Goal: Transaction & Acquisition: Download file/media

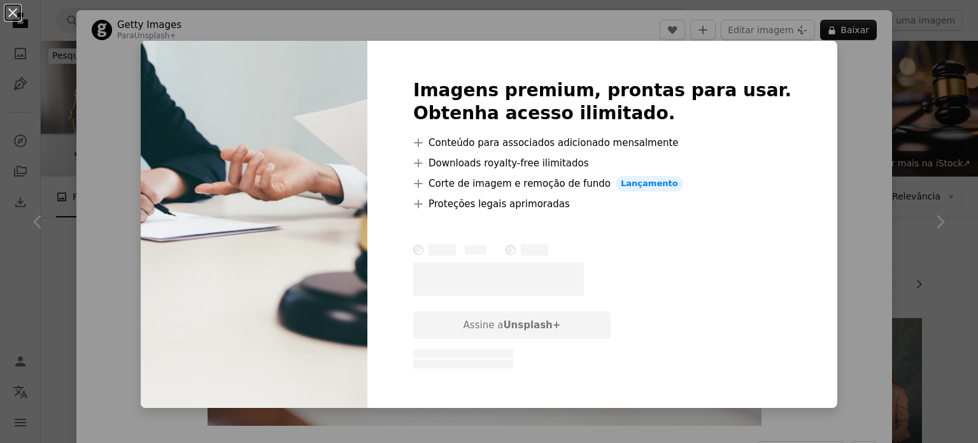
scroll to position [3185, 0]
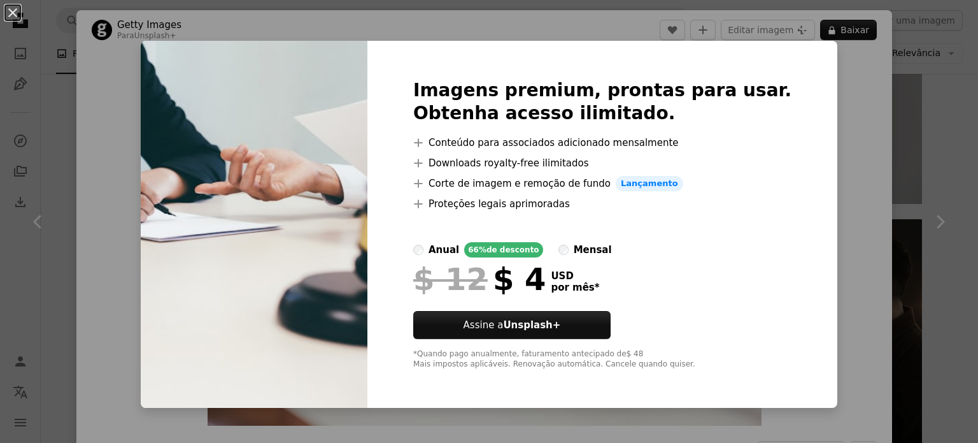
click at [845, 265] on div "An X shape Imagens premium, prontas para usar. Obtenha acesso ilimitado. A plus…" at bounding box center [489, 221] width 978 height 443
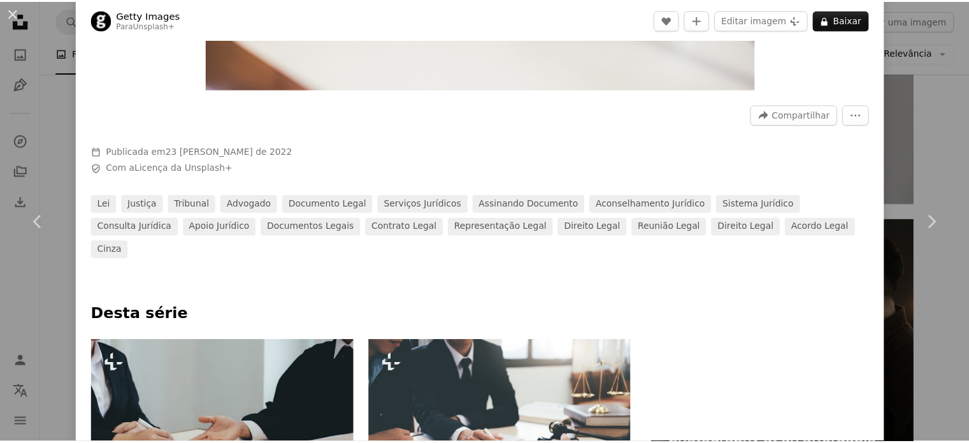
scroll to position [387, 0]
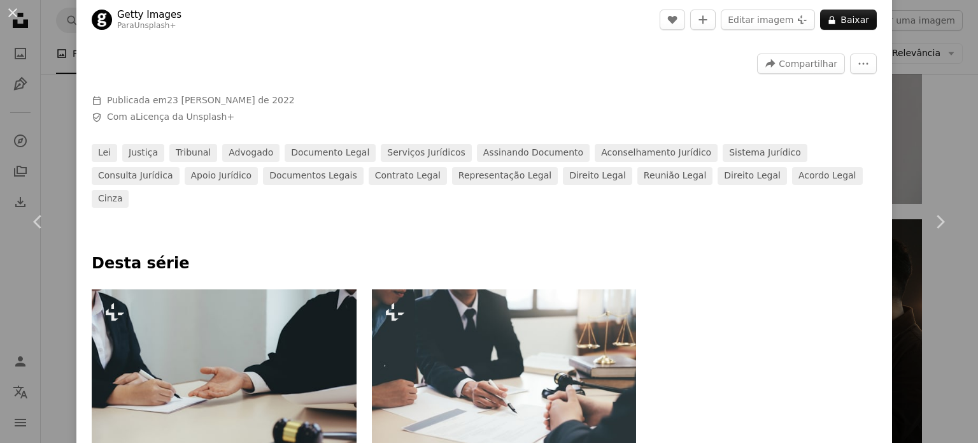
click at [947, 139] on div "An X shape Chevron left Chevron right Getty Images Para Unsplash+ A heart A plu…" at bounding box center [489, 221] width 978 height 443
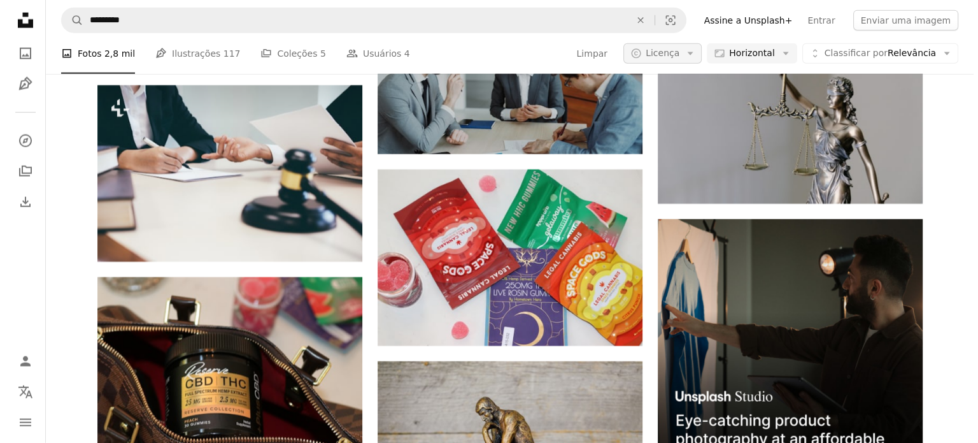
scroll to position [3185, 0]
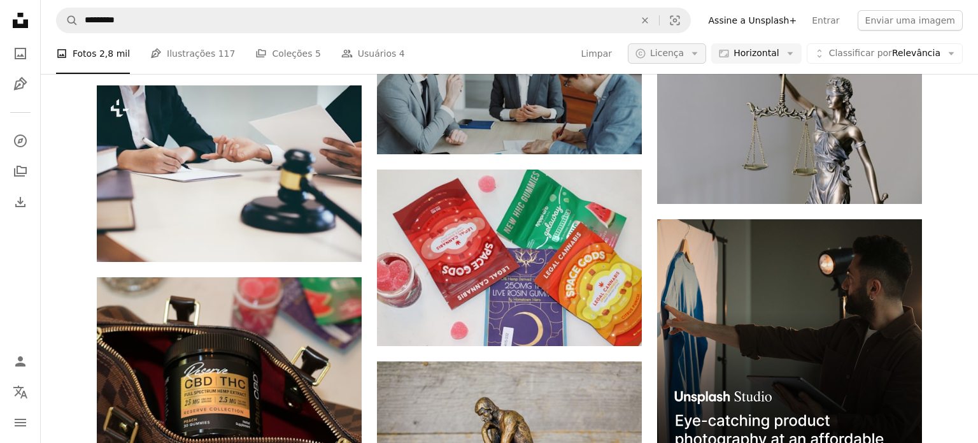
click at [698, 52] on icon "button" at bounding box center [695, 53] width 6 height 3
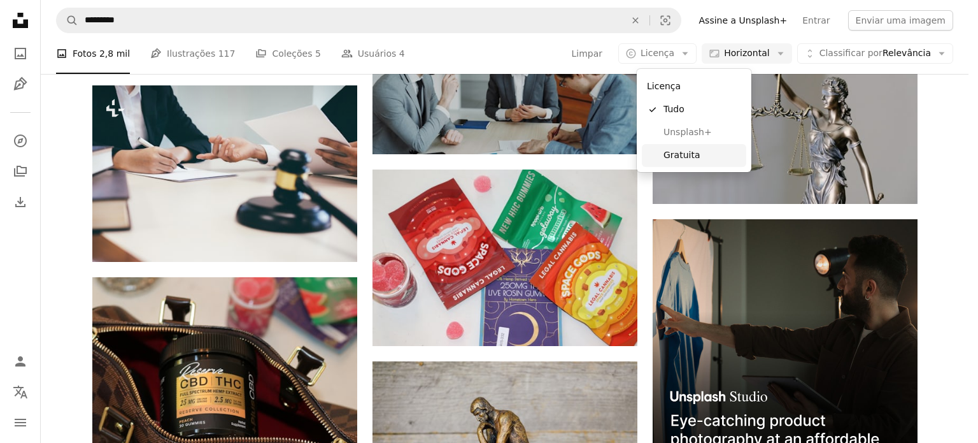
click at [703, 157] on span "Gratuita" at bounding box center [703, 155] width 78 height 13
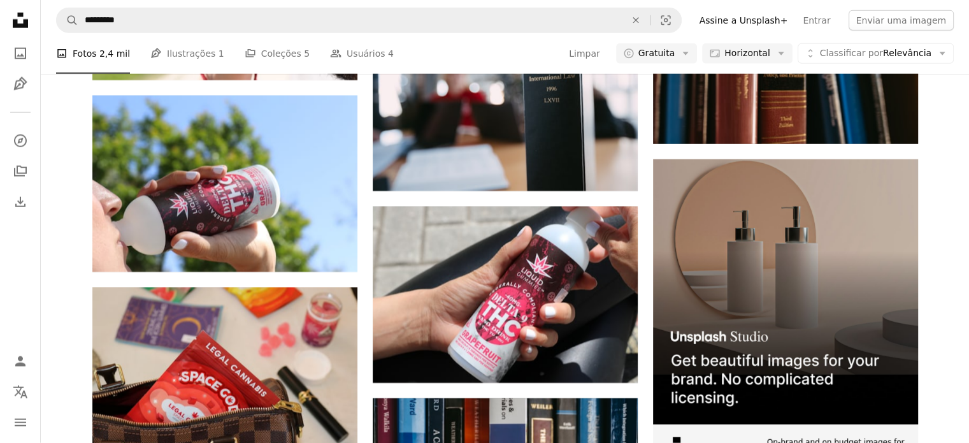
scroll to position [2612, 0]
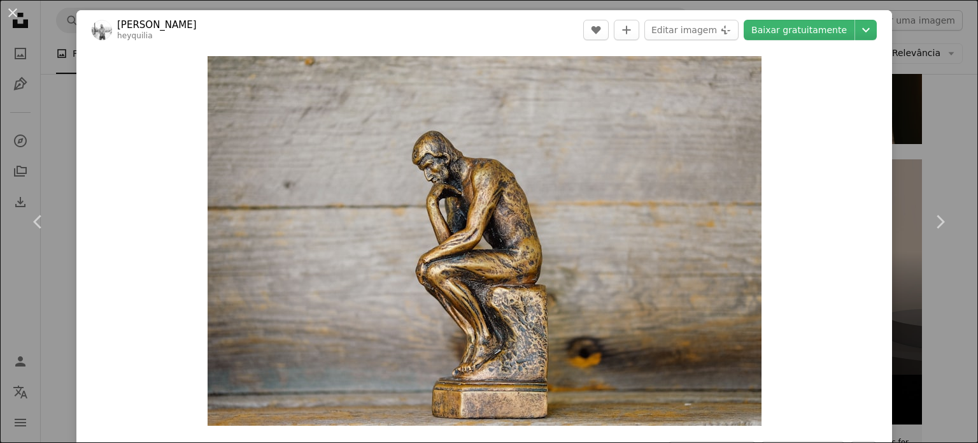
click at [930, 87] on div "An X shape Chevron left Chevron right [PERSON_NAME] heyquilia A heart A plus si…" at bounding box center [489, 221] width 978 height 443
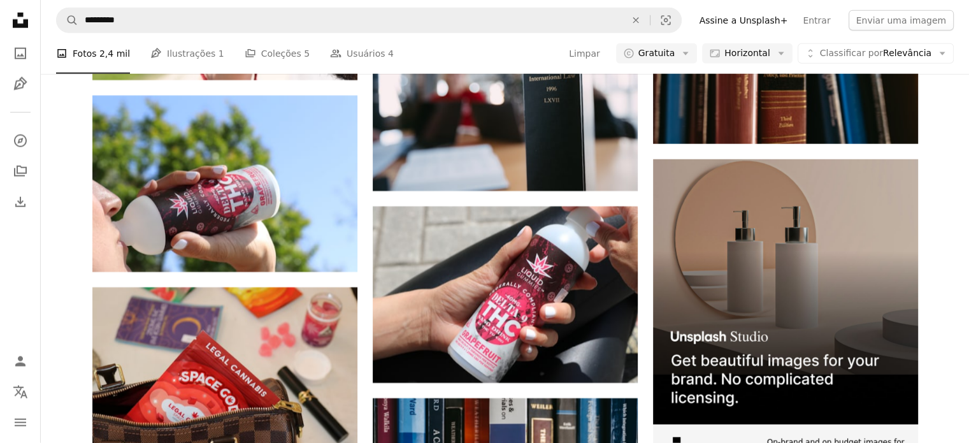
scroll to position [2484, 0]
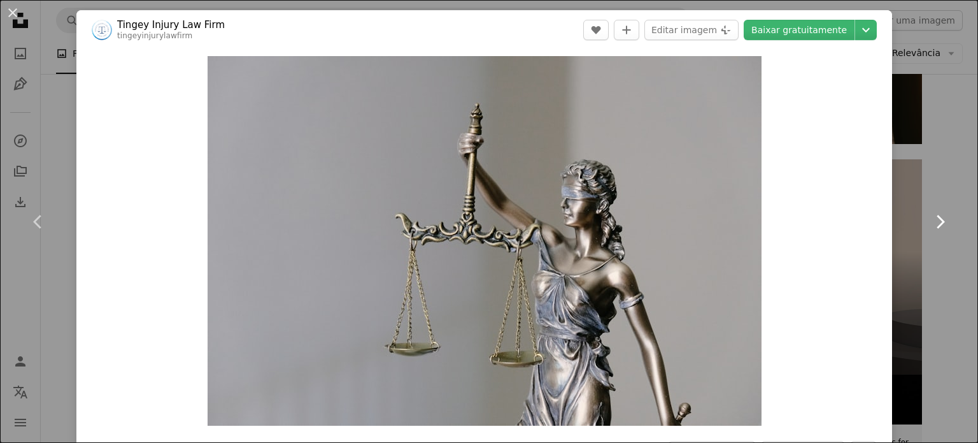
click at [920, 175] on link "Chevron right" at bounding box center [940, 222] width 76 height 122
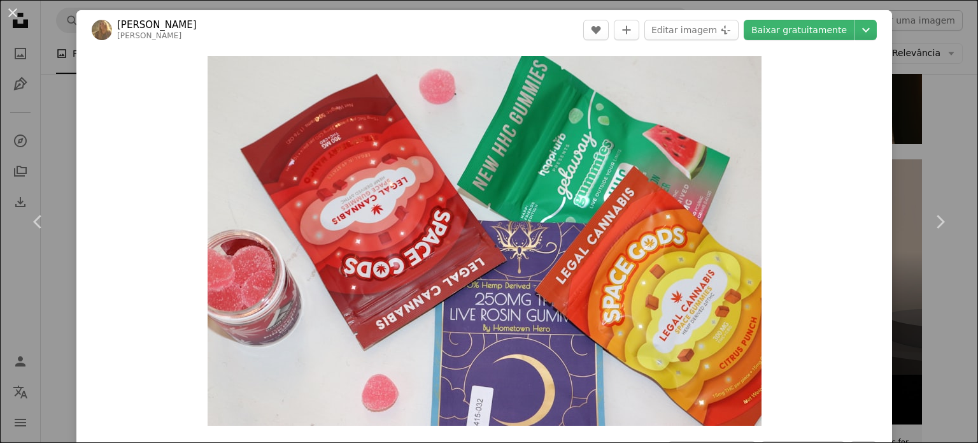
click at [908, 58] on div "An X shape Chevron left Chevron right [PERSON_NAME] A heart A plus sign Editar …" at bounding box center [489, 221] width 978 height 443
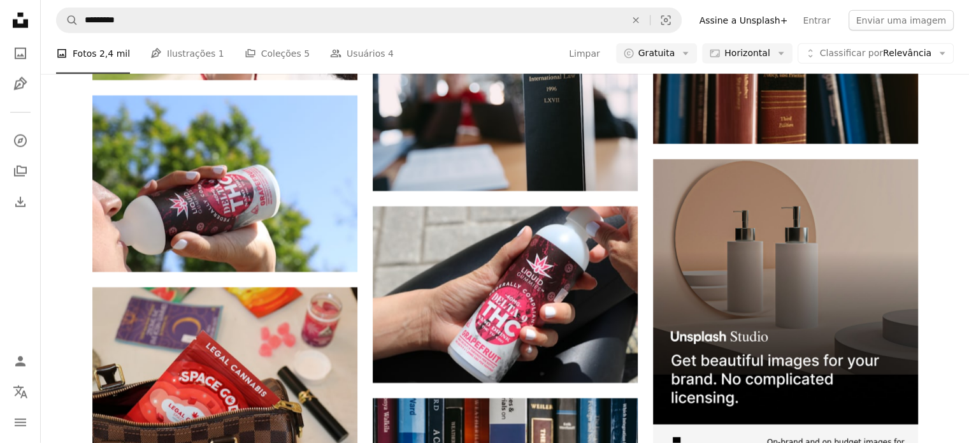
scroll to position [29555, 0]
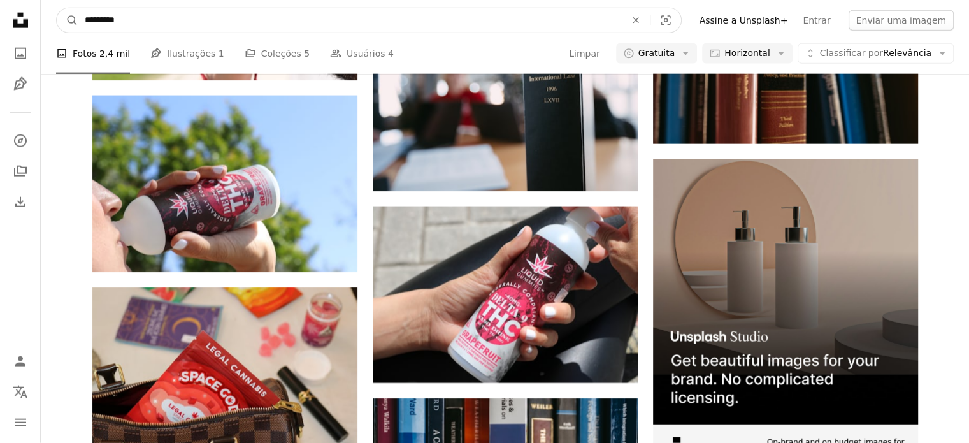
click at [329, 16] on input "*********" at bounding box center [349, 20] width 543 height 24
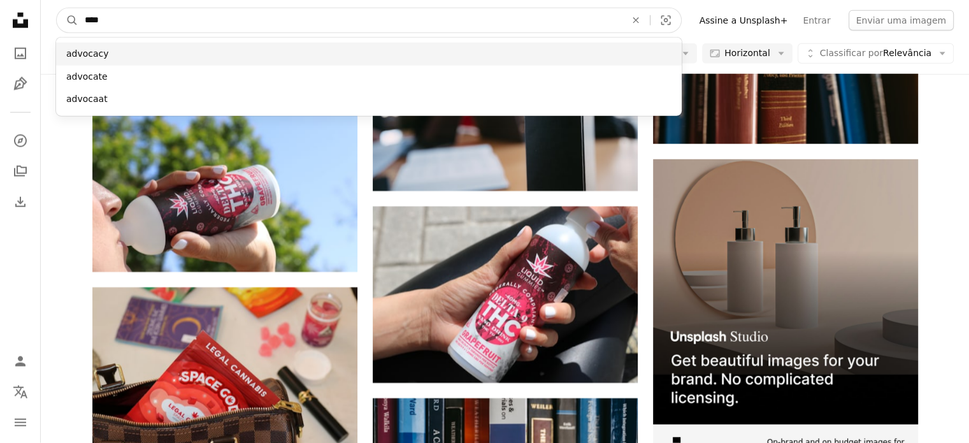
type input "****"
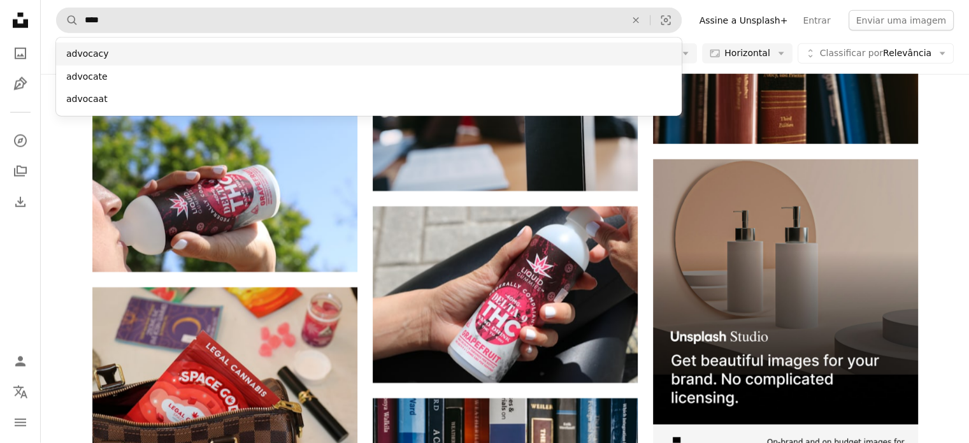
click at [66, 63] on div "advocacy" at bounding box center [368, 54] width 625 height 23
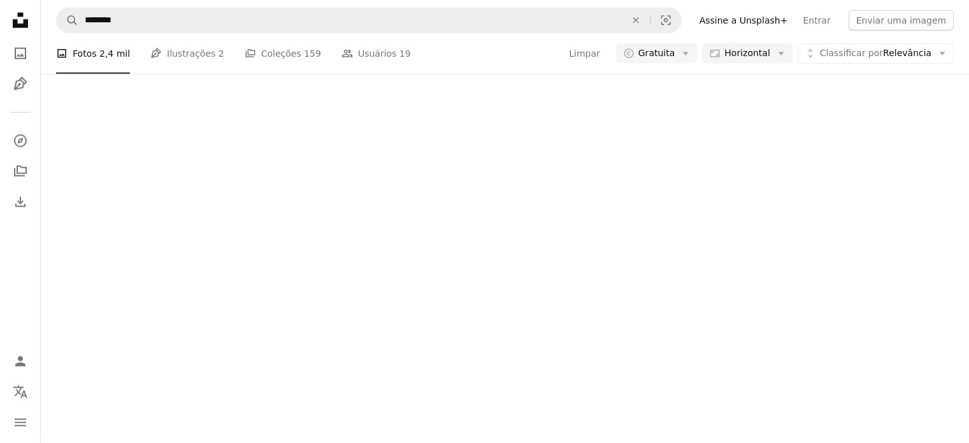
scroll to position [1592, 0]
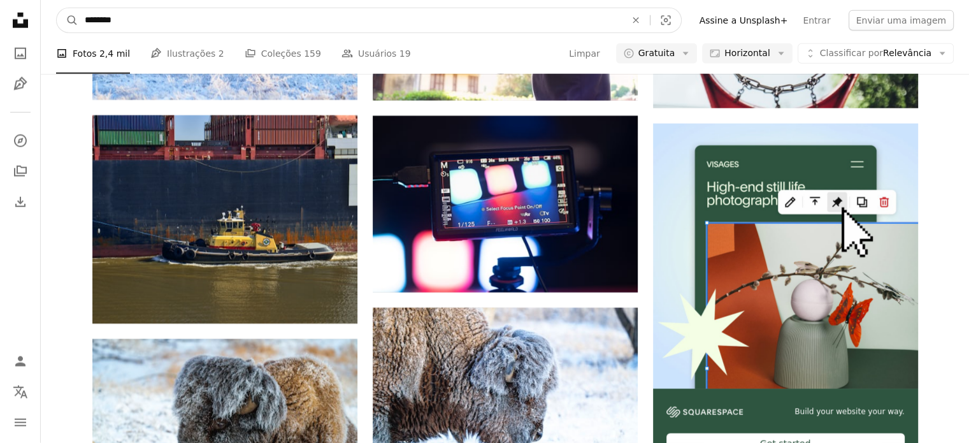
click at [209, 25] on input "********" at bounding box center [349, 20] width 543 height 24
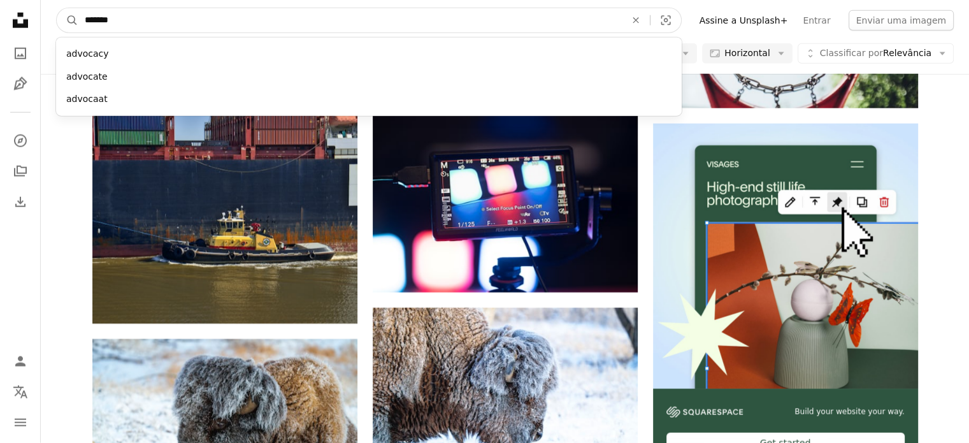
type input "********"
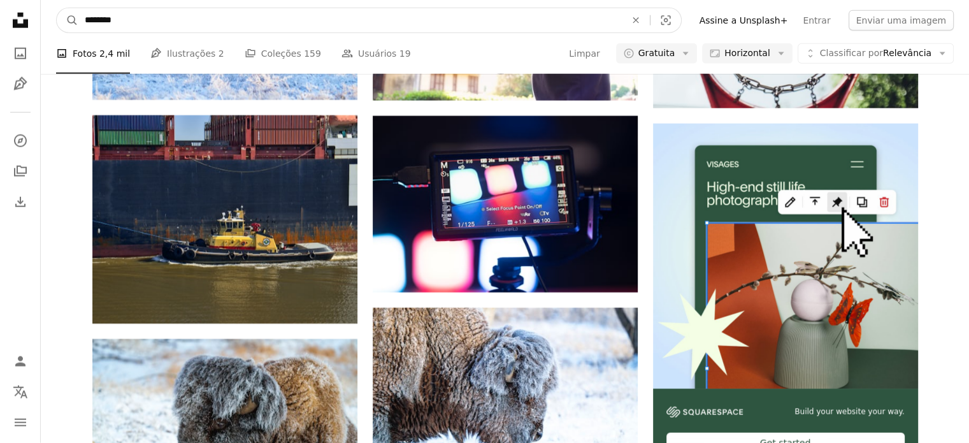
click button "A magnifying glass" at bounding box center [68, 20] width 22 height 24
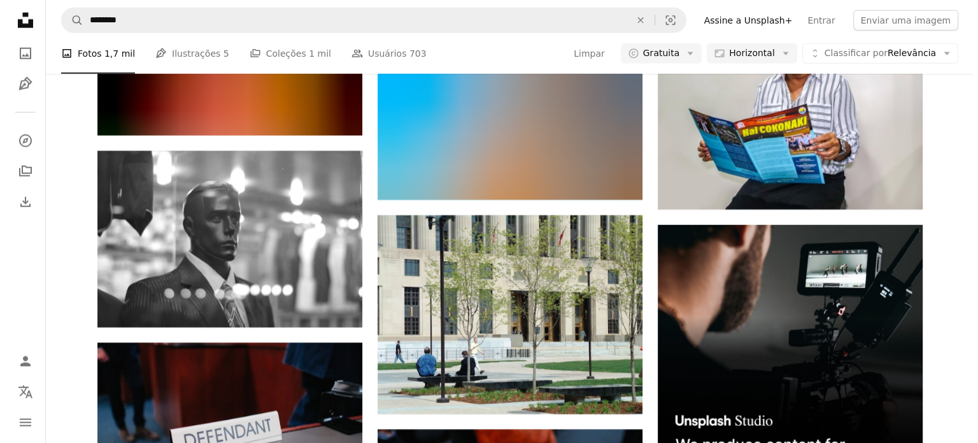
scroll to position [5223, 0]
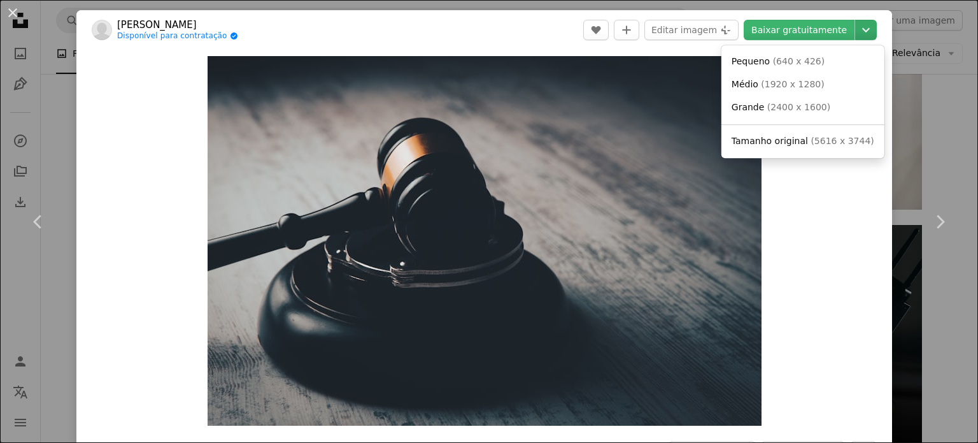
click at [862, 30] on icon "Escolha o tamanho do download" at bounding box center [866, 30] width 8 height 4
click at [832, 147] on span "Tamanho original ( 5616 x 3744 )" at bounding box center [803, 141] width 143 height 13
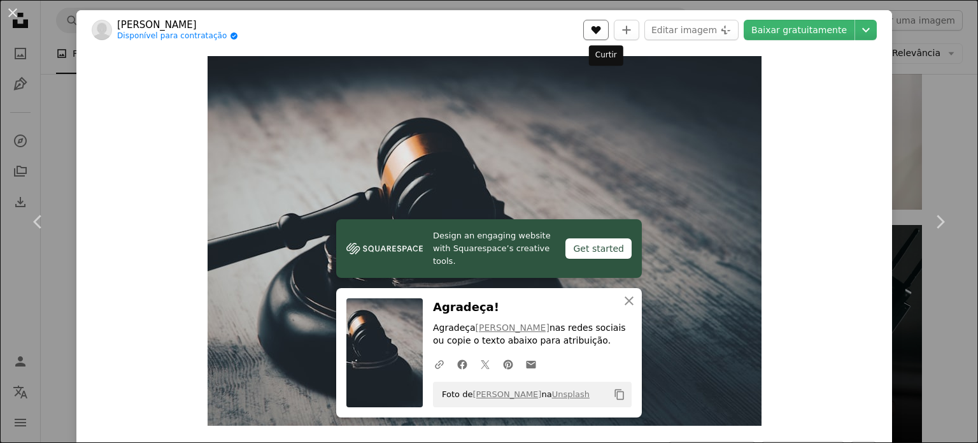
click at [601, 33] on icon "A heart" at bounding box center [596, 30] width 10 height 10
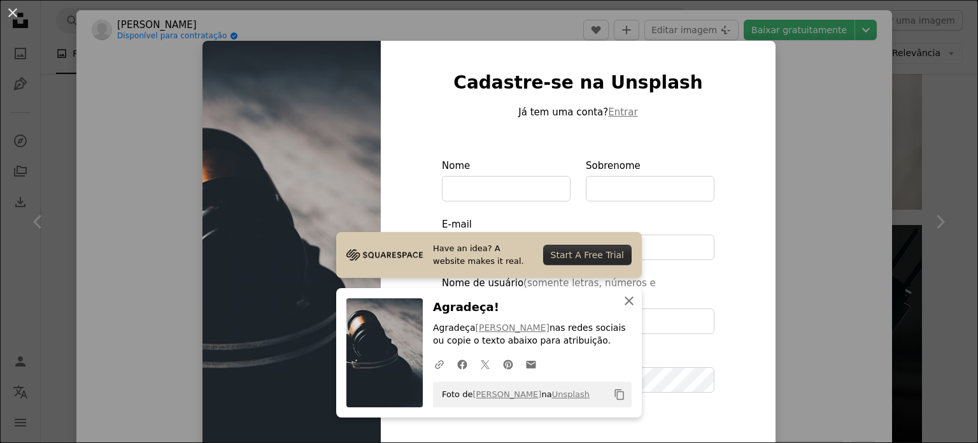
type input "**********"
click at [625, 297] on icon "button" at bounding box center [629, 300] width 9 height 9
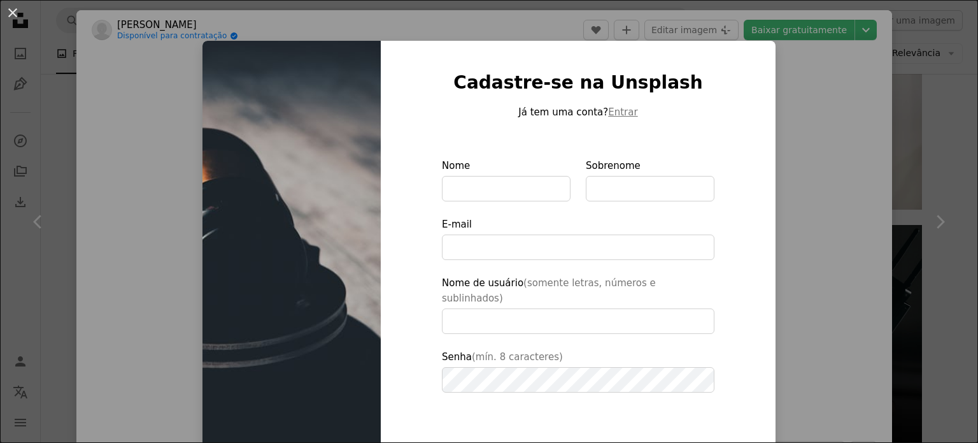
click at [841, 129] on div "An X shape Cadastre-se na Unsplash Já tem uma conta? Entrar Nome Sobrenome E-ma…" at bounding box center [489, 221] width 978 height 443
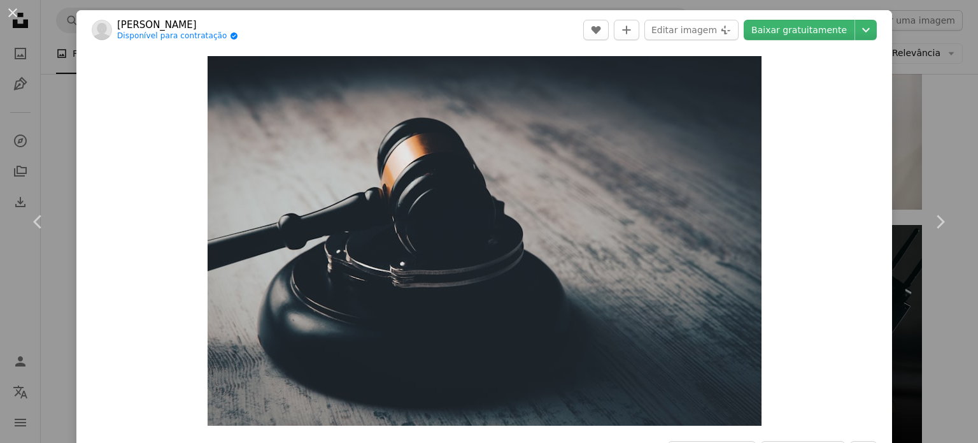
click at [930, 59] on div "An X shape Chevron left Chevron right Sasun Bughdaryan Disponível para contrata…" at bounding box center [489, 221] width 978 height 443
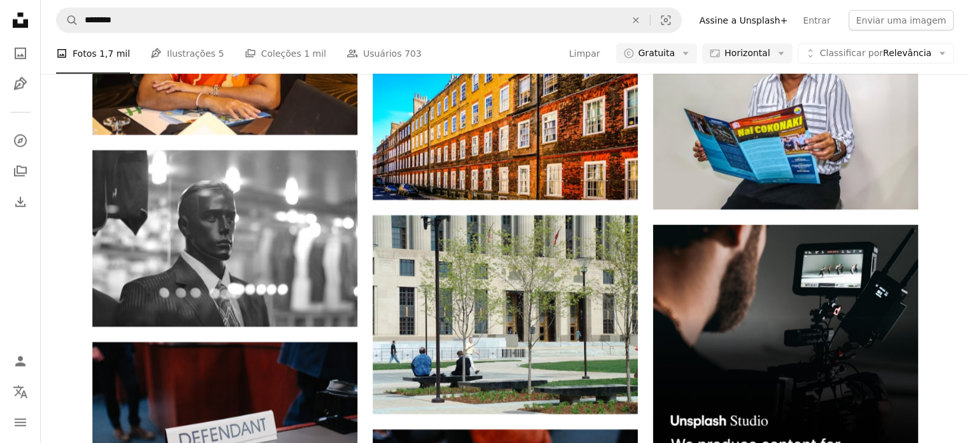
scroll to position [5733, 0]
